Goal: Transaction & Acquisition: Subscribe to service/newsletter

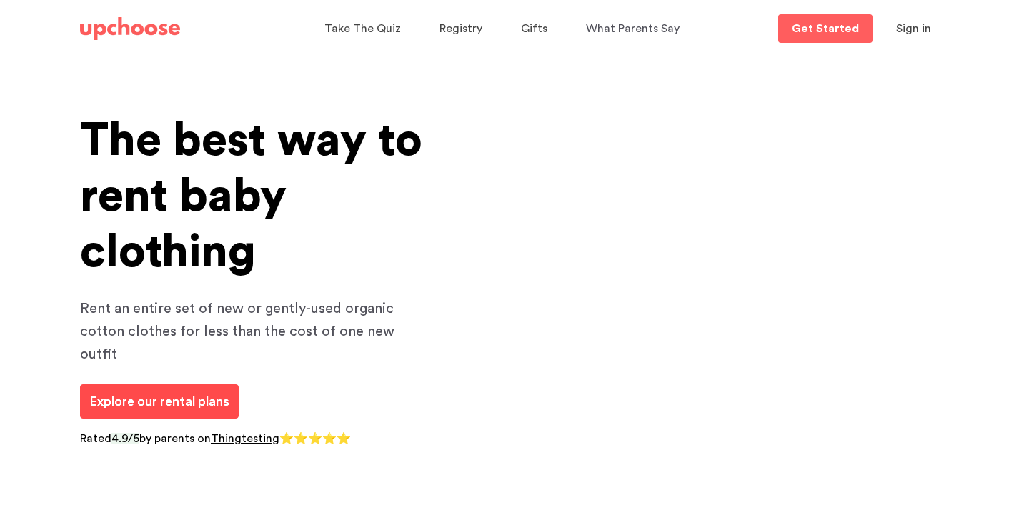
click at [204, 395] on span "Explore our rental plans" at bounding box center [159, 401] width 140 height 13
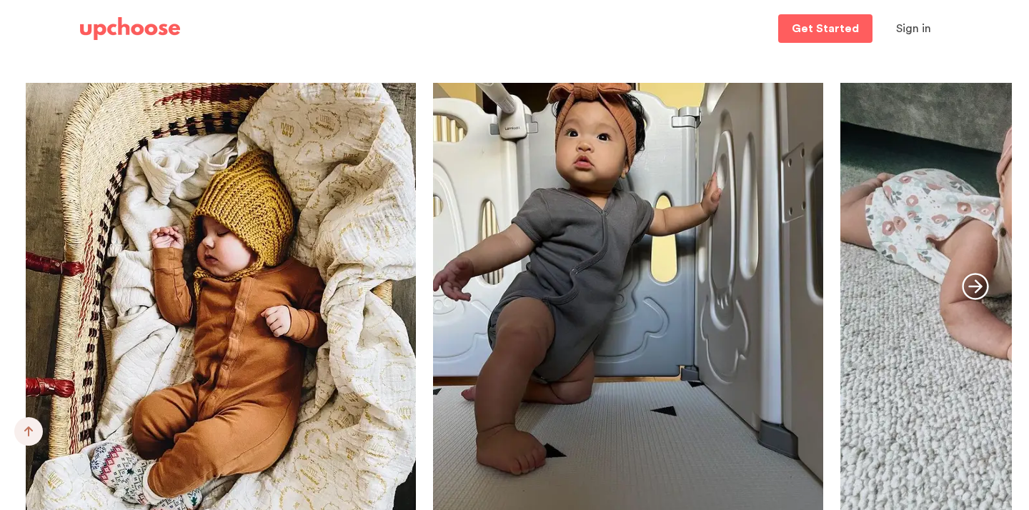
scroll to position [1854, 0]
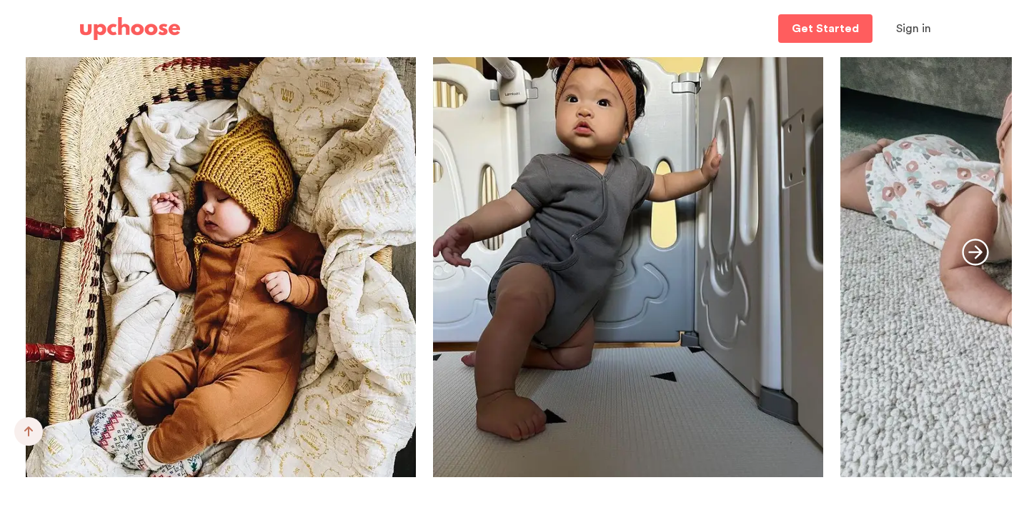
click at [969, 253] on icon "button" at bounding box center [975, 252] width 26 height 26
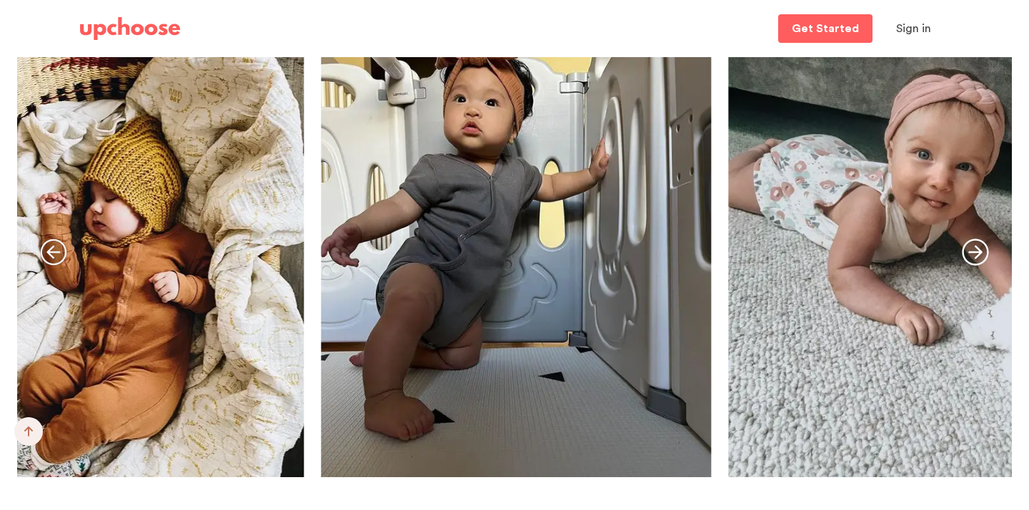
click at [969, 253] on icon "button" at bounding box center [975, 252] width 26 height 26
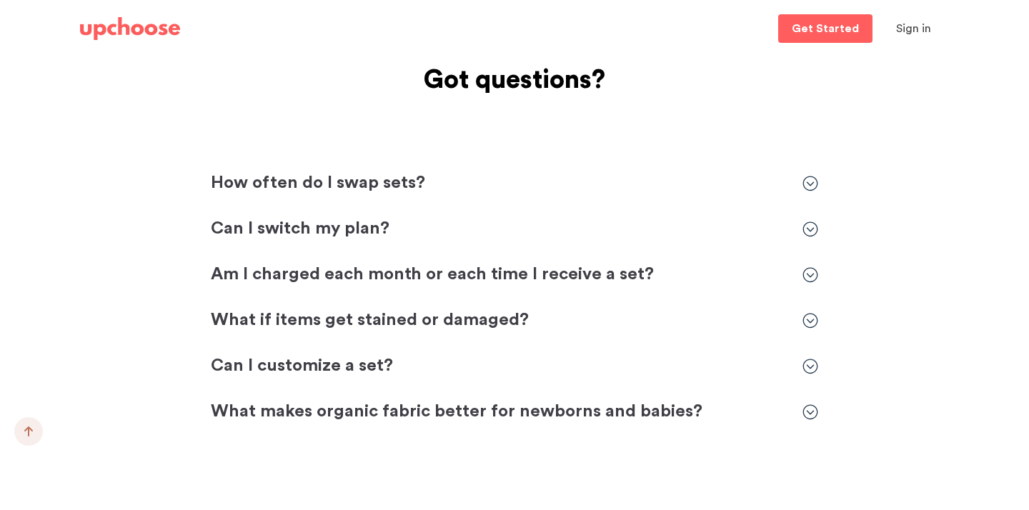
scroll to position [3149, 0]
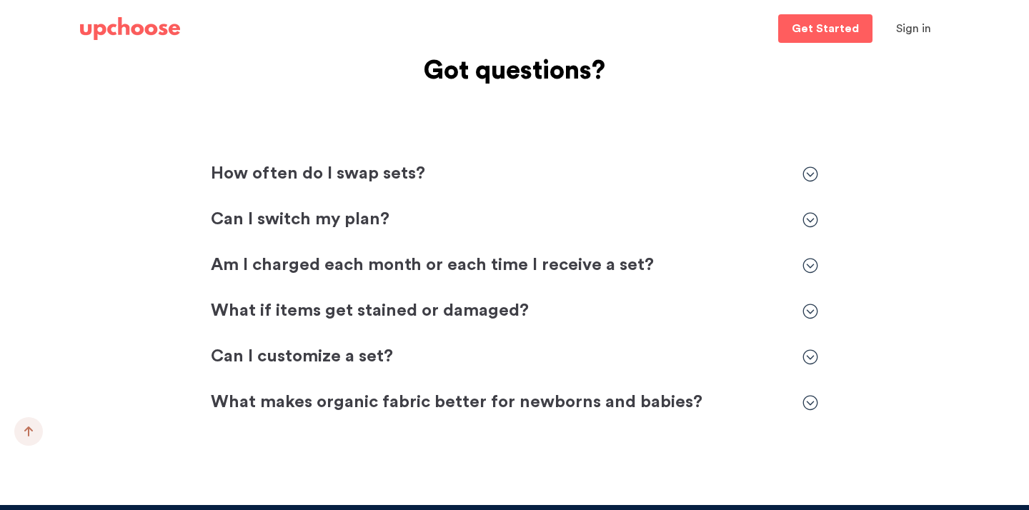
click at [808, 177] on icon at bounding box center [811, 175] width 16 height 16
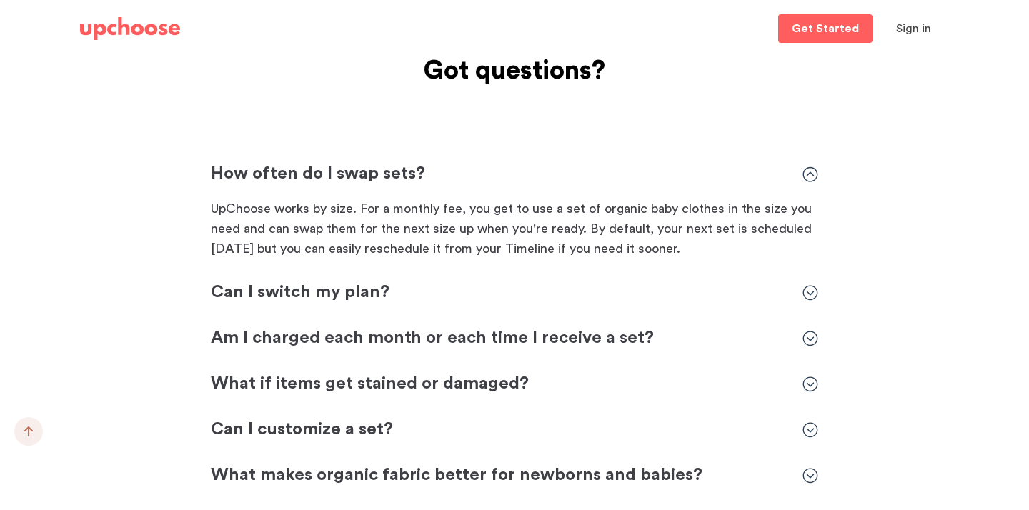
click at [810, 174] on icon at bounding box center [811, 175] width 16 height 16
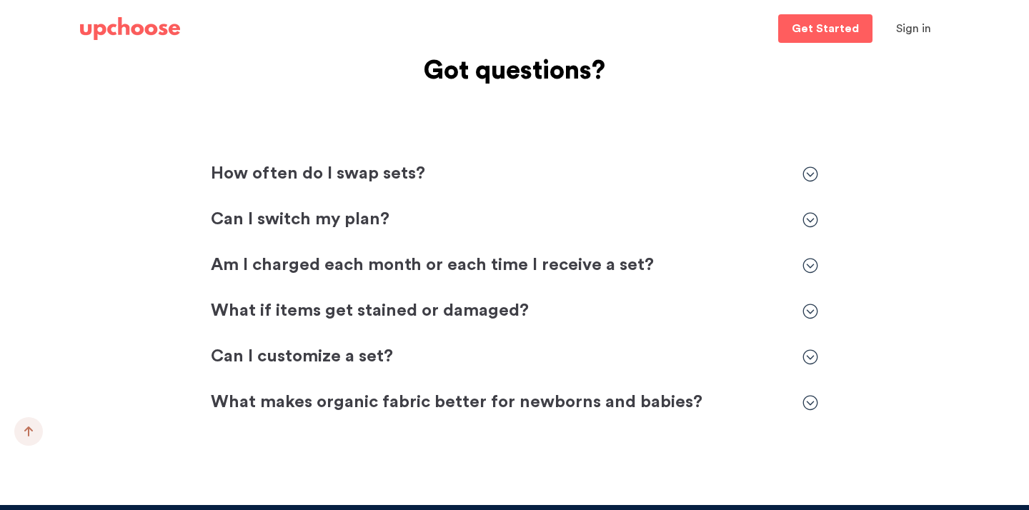
click at [868, 219] on div "Got questions? Got questions? How often do I swap sets? How often do I swap set…" at bounding box center [514, 231] width 903 height 365
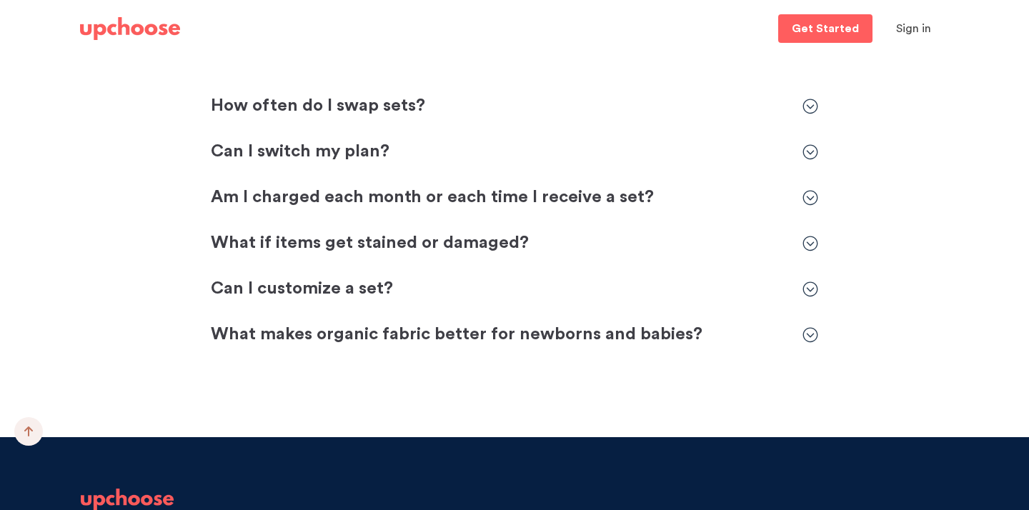
scroll to position [3222, 0]
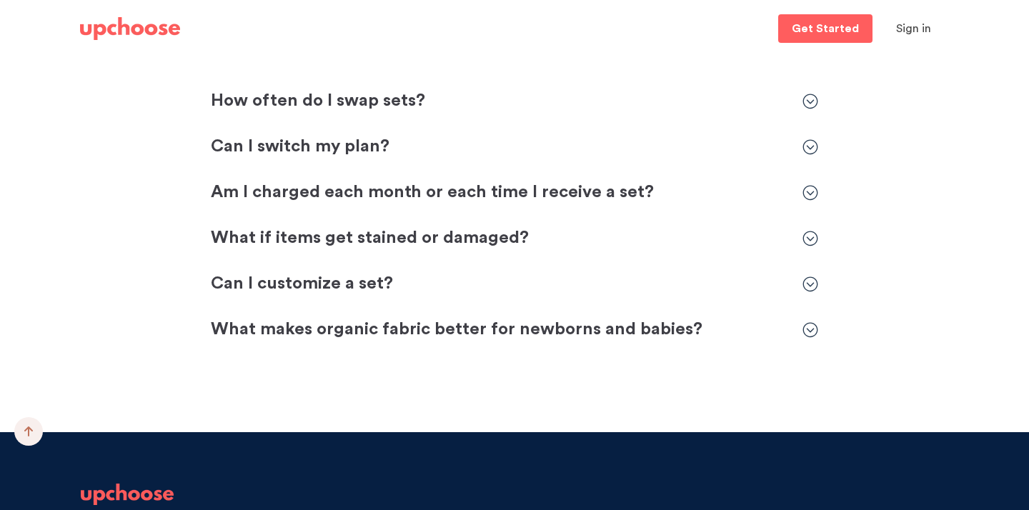
click at [809, 282] on icon at bounding box center [811, 285] width 16 height 16
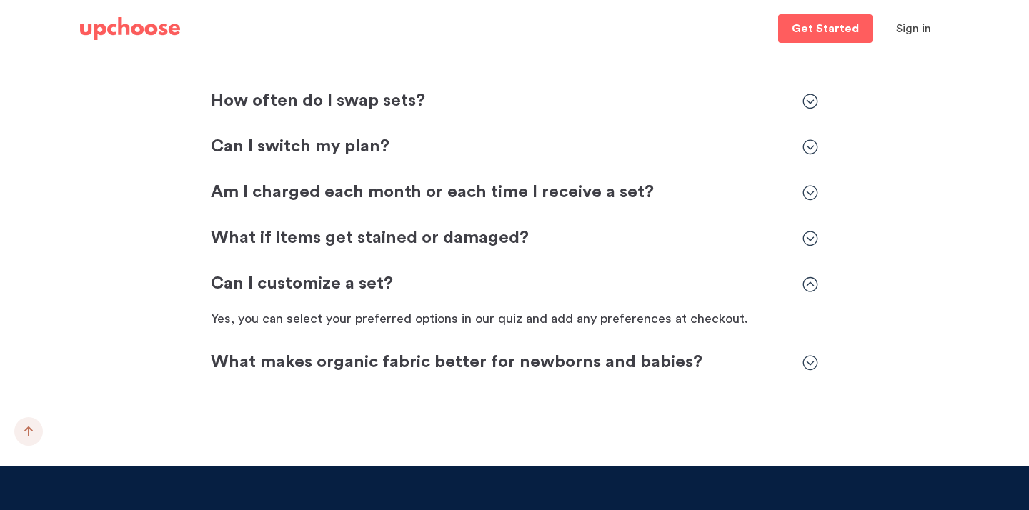
click at [808, 284] on icon at bounding box center [811, 285] width 16 height 16
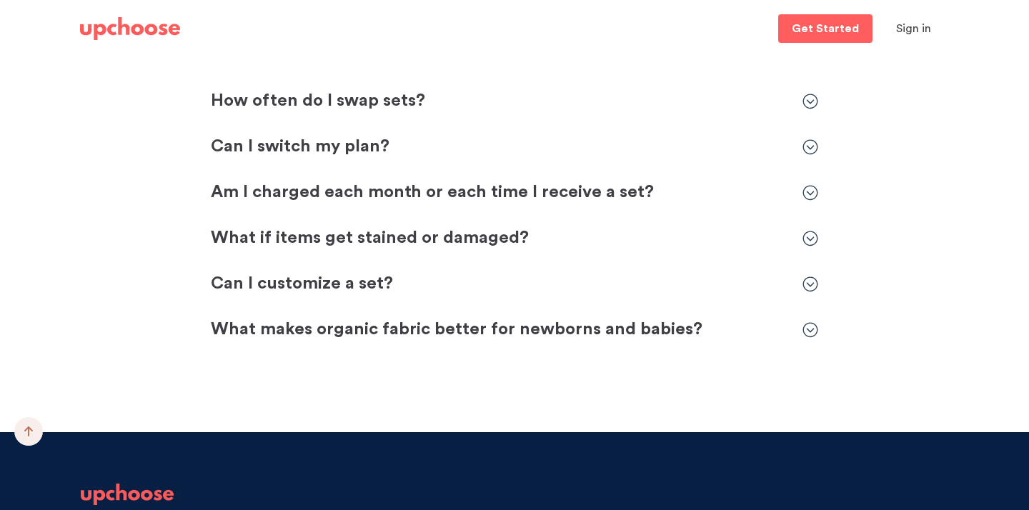
click at [809, 330] on icon at bounding box center [810, 329] width 15 height 15
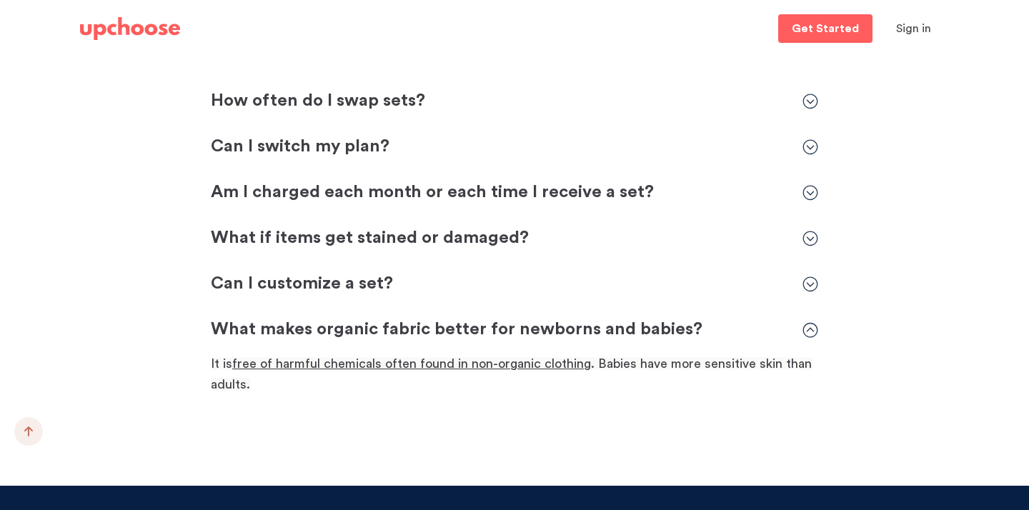
click at [809, 330] on icon at bounding box center [811, 330] width 16 height 16
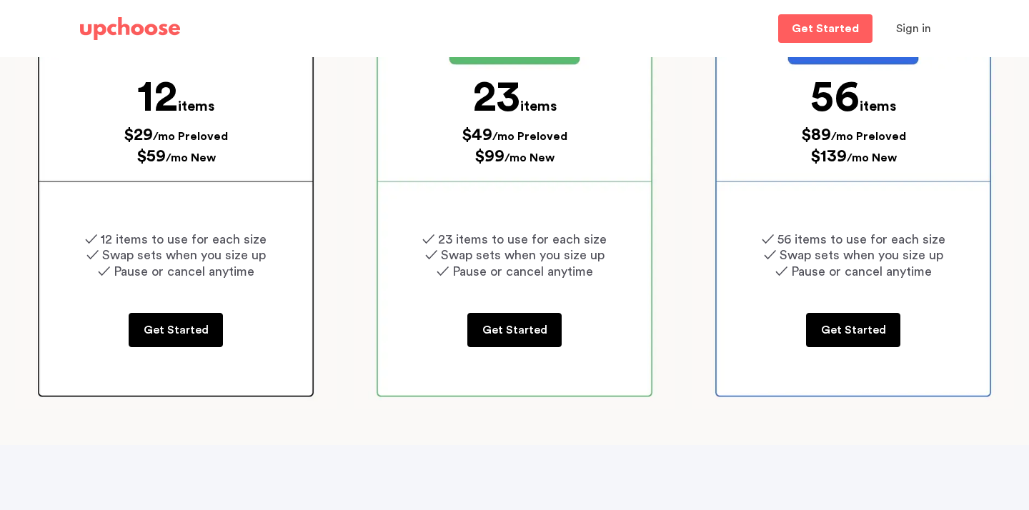
scroll to position [219, 0]
